Goal: Task Accomplishment & Management: Use online tool/utility

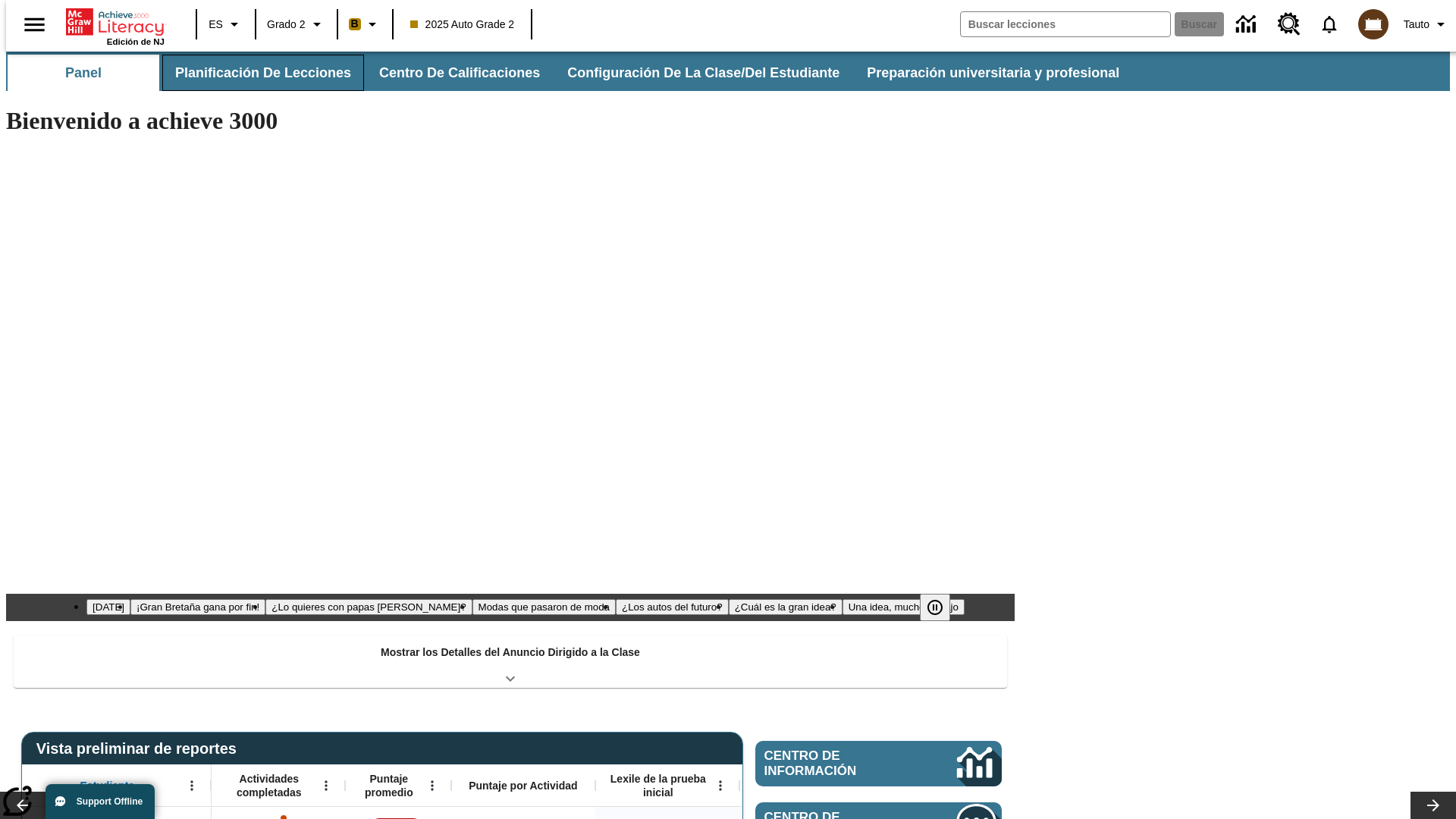
click at [254, 73] on button "Planificación de lecciones" at bounding box center [263, 73] width 202 height 37
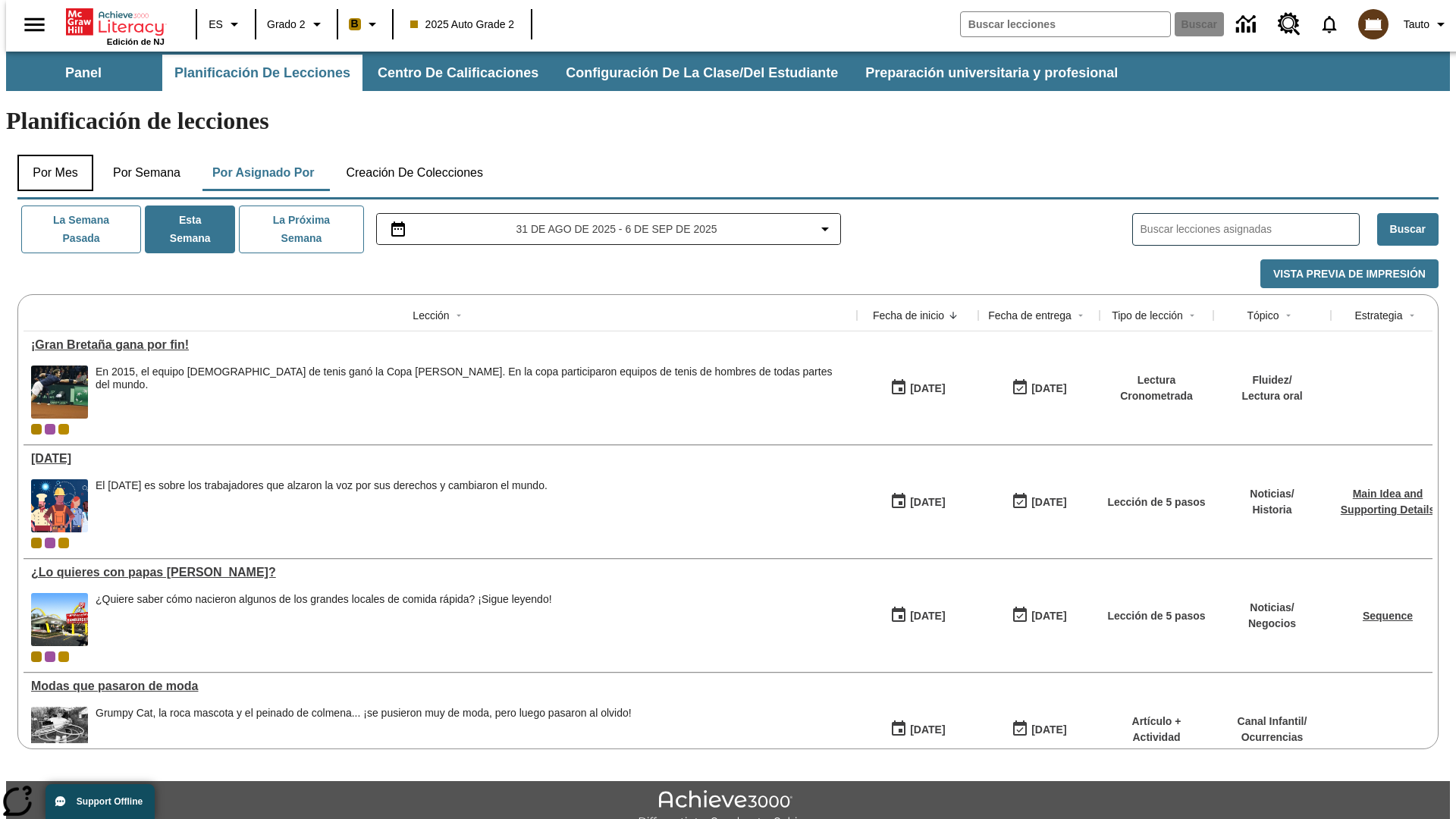
click at [50, 155] on button "Por mes" at bounding box center [55, 173] width 76 height 37
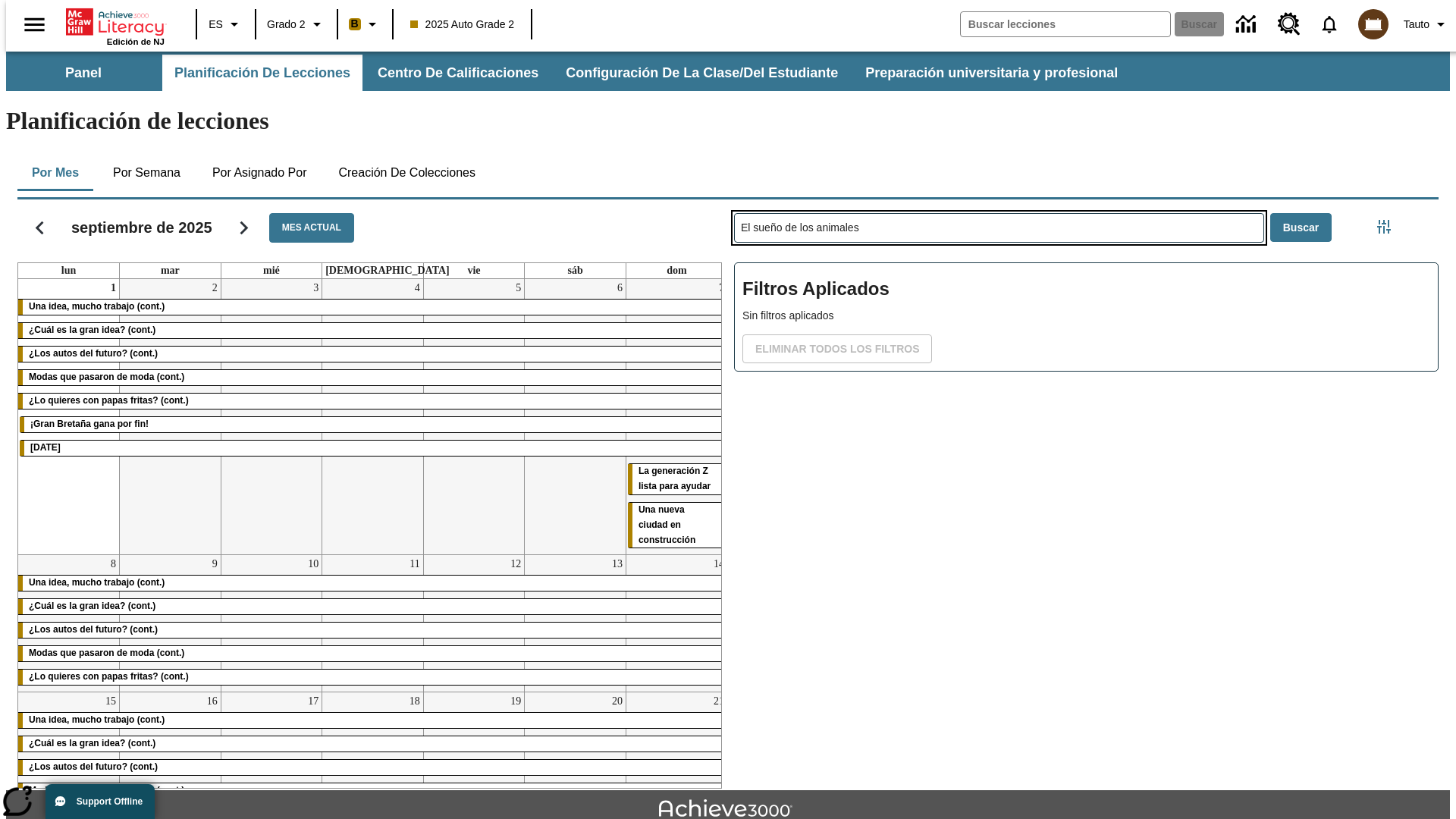
type input "El sueño de los animales"
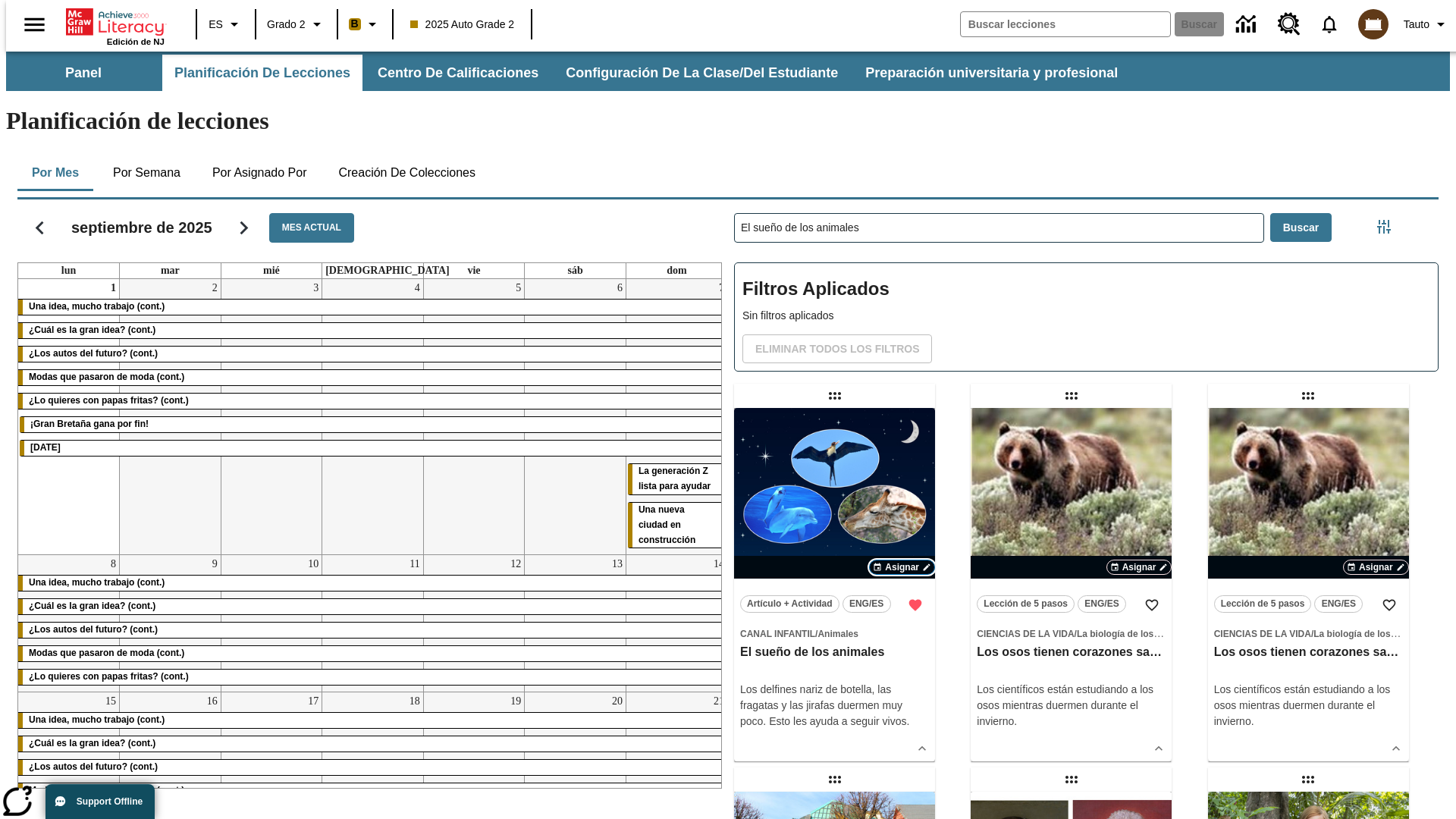
click at [902, 560] on span "Asignar" at bounding box center [902, 567] width 34 height 14
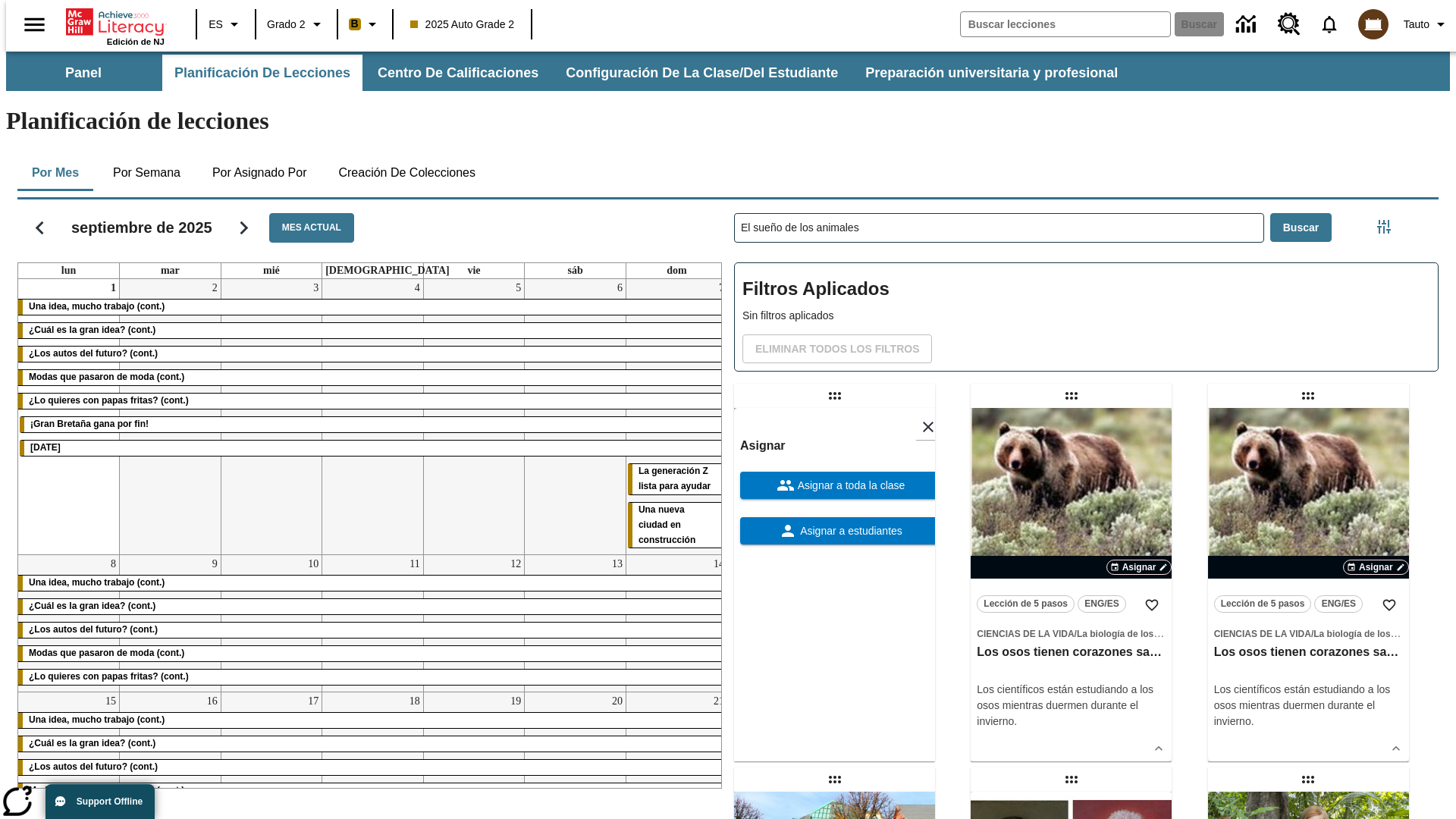
scroll to position [412, 0]
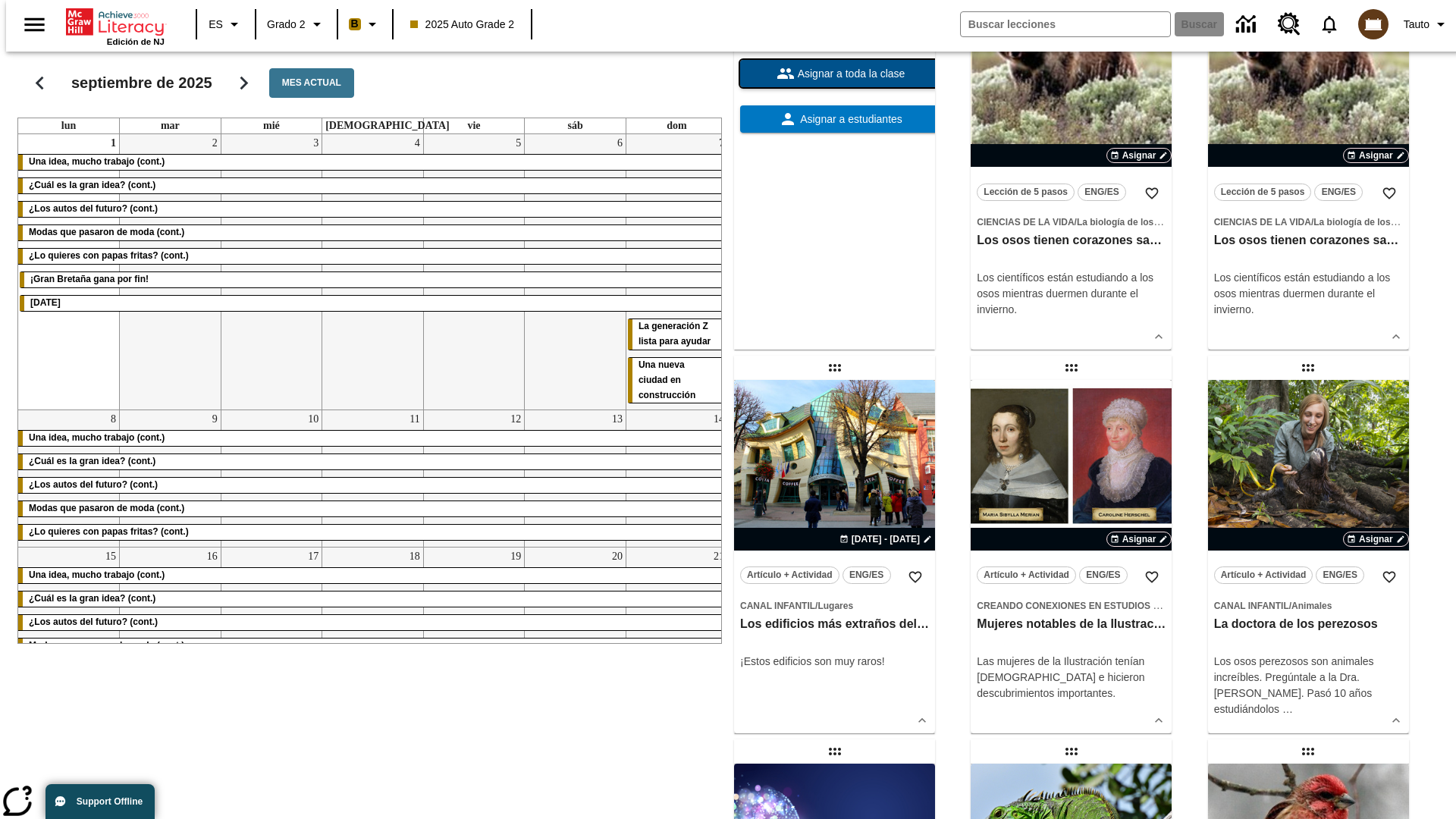
click at [834, 82] on span "Asignar a toda la clase" at bounding box center [850, 74] width 111 height 16
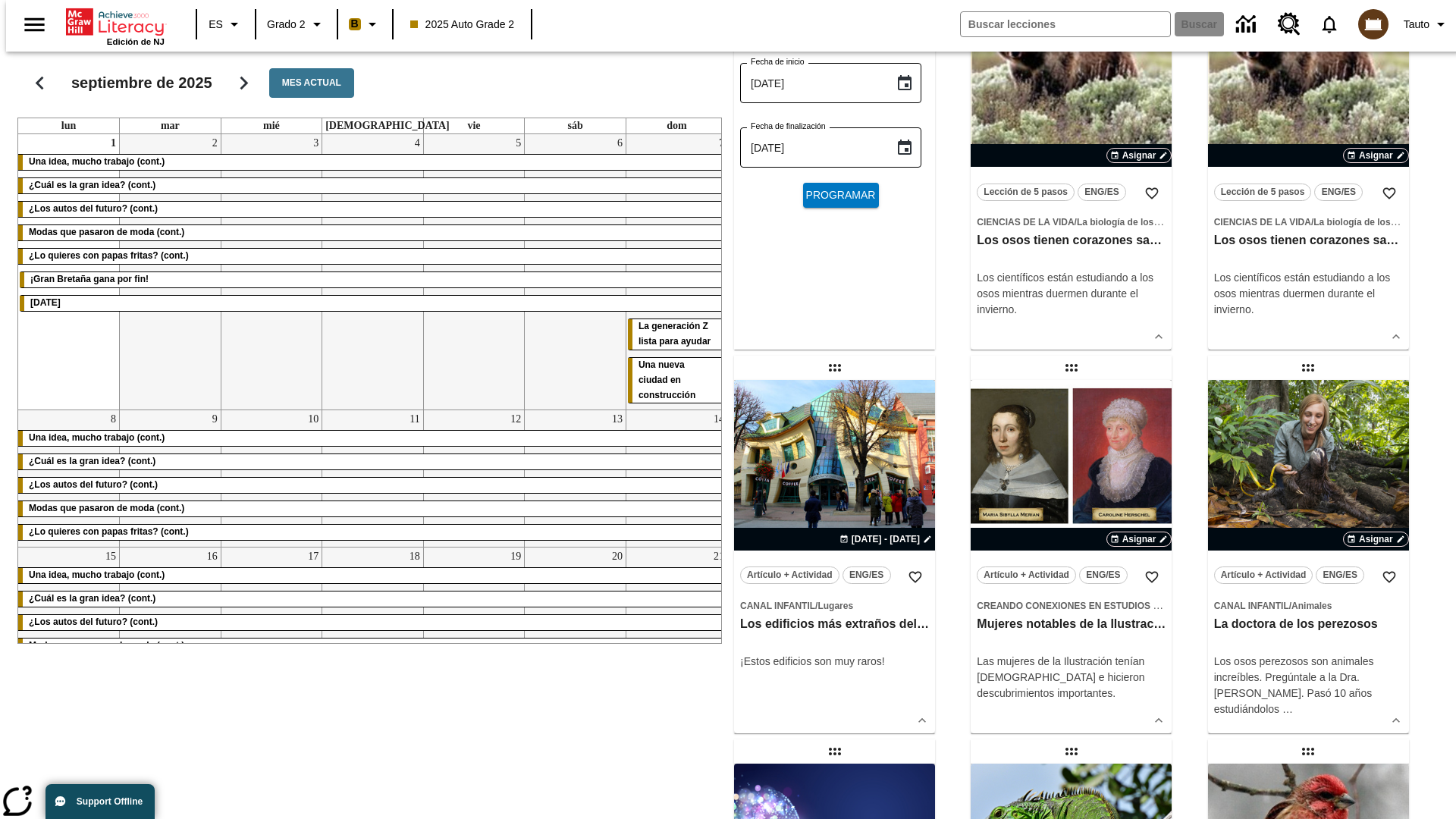
scroll to position [0, 0]
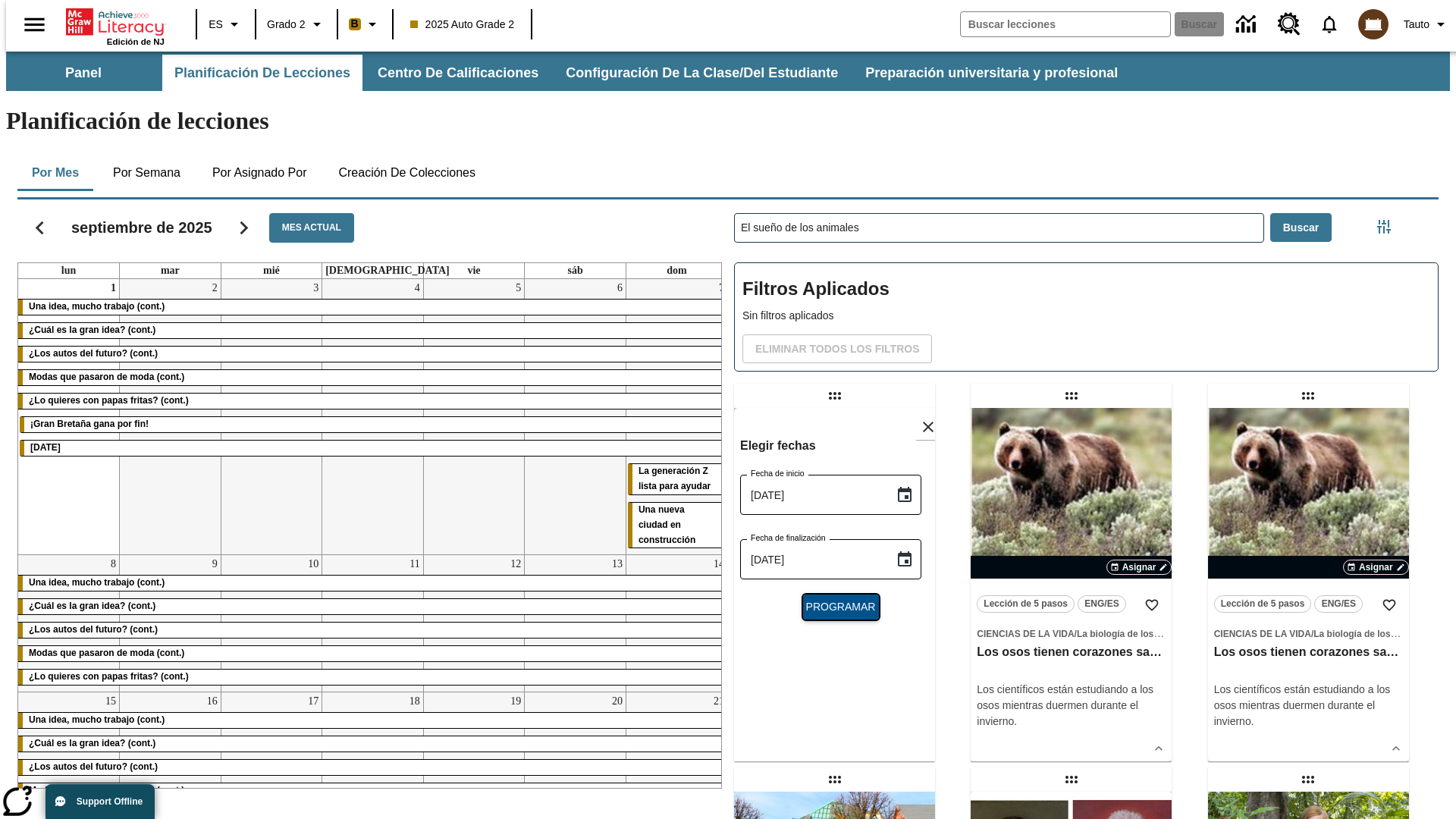
click at [834, 599] on span "Programar" at bounding box center [841, 607] width 70 height 16
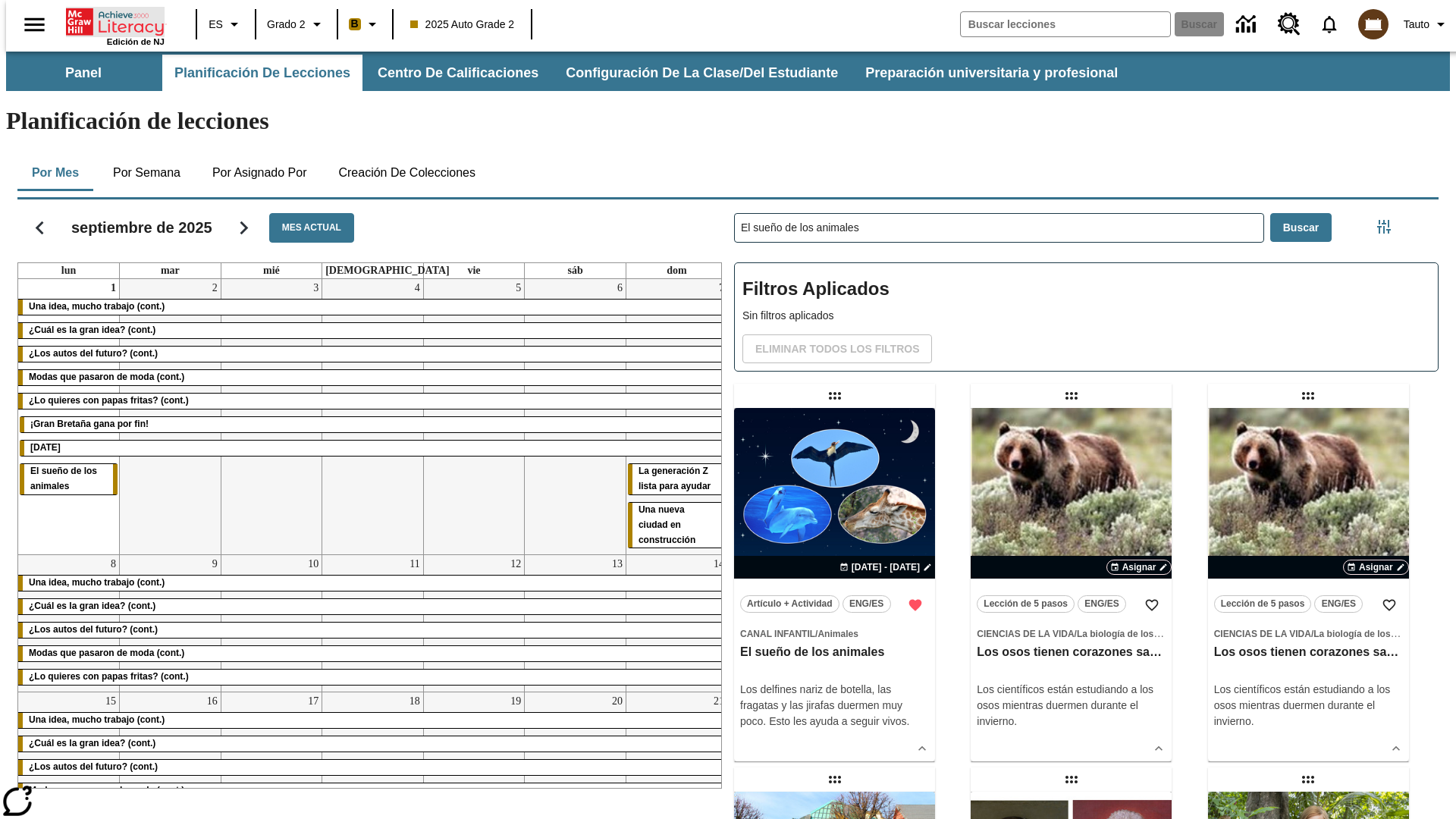
click at [109, 21] on icon "Portada" at bounding box center [117, 22] width 101 height 30
